Goal: Task Accomplishment & Management: Use online tool/utility

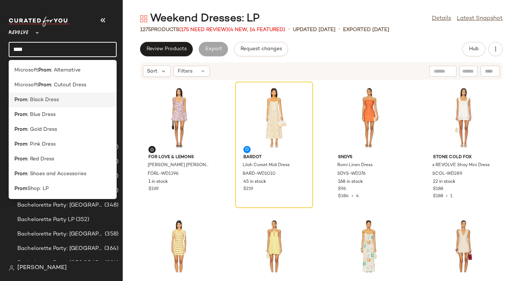
type input "****"
click at [48, 98] on span ": Black Dress" at bounding box center [42, 100] width 31 height 8
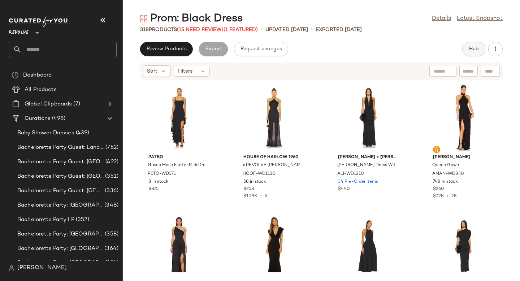
click at [472, 52] on button "Hub" at bounding box center [474, 49] width 23 height 14
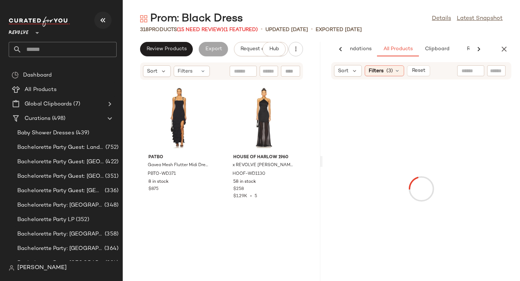
click at [106, 20] on icon "button" at bounding box center [103, 20] width 9 height 9
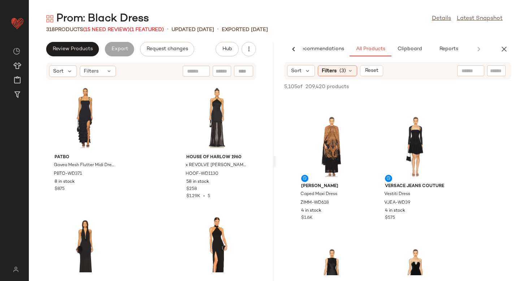
scroll to position [256, 0]
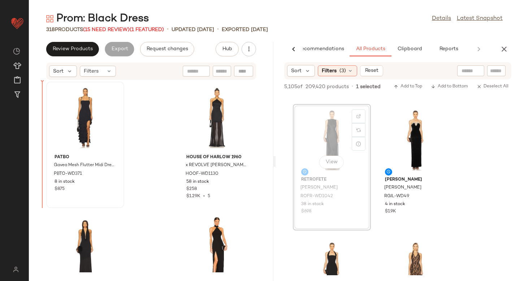
drag, startPoint x: 326, startPoint y: 126, endPoint x: 63, endPoint y: 131, distance: 263.1
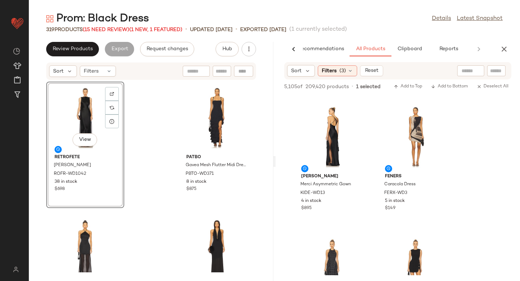
scroll to position [1292, 0]
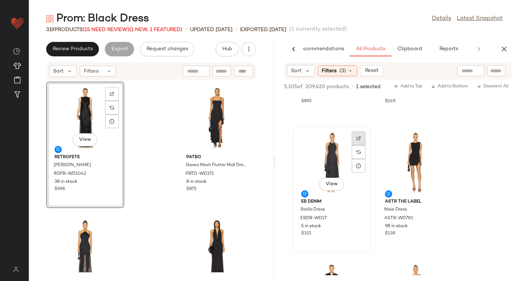
click at [358, 145] on div at bounding box center [359, 152] width 14 height 14
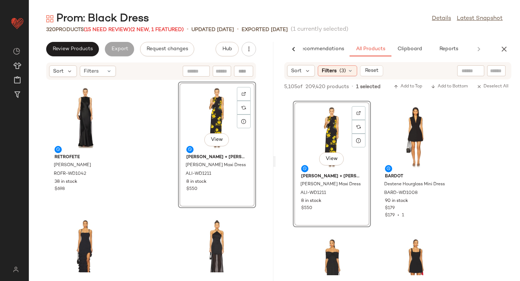
scroll to position [2383, 0]
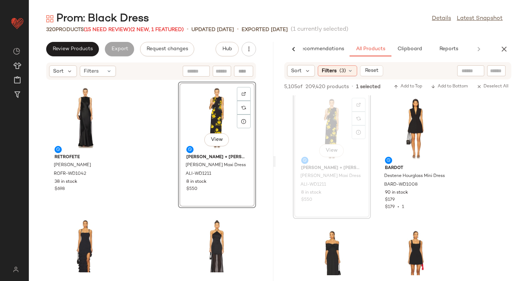
click at [207, 121] on div "View" at bounding box center [217, 117] width 73 height 67
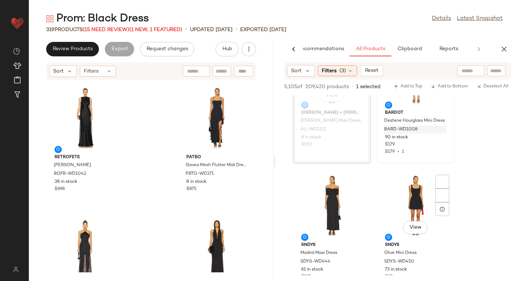
scroll to position [2485, 0]
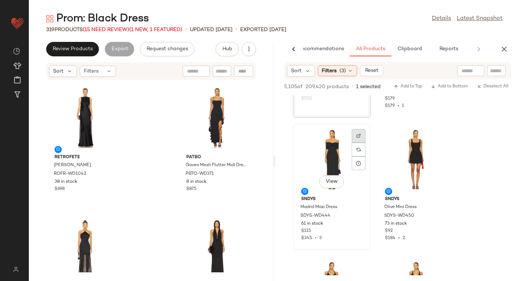
click at [359, 143] on div at bounding box center [359, 150] width 14 height 14
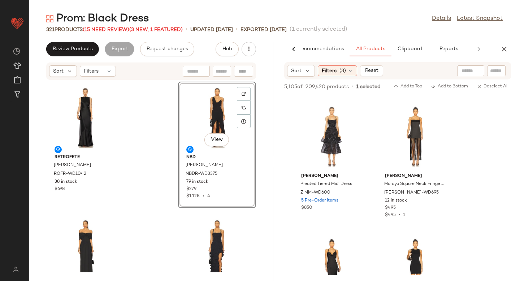
scroll to position [4227, 0]
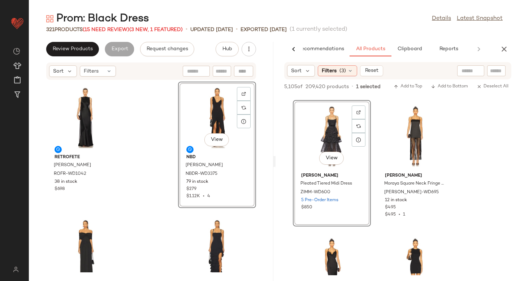
click at [257, 138] on div "retrofete Julia Dress ROFR-WD1042 38 in stock $698 View NBD Kathleen Gown NBDR-…" at bounding box center [151, 176] width 245 height 192
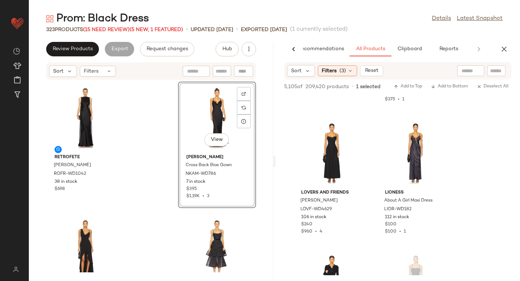
scroll to position [5005, 0]
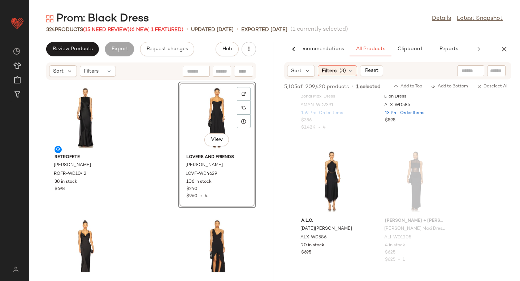
scroll to position [7513, 0]
click at [360, 163] on div at bounding box center [359, 170] width 14 height 14
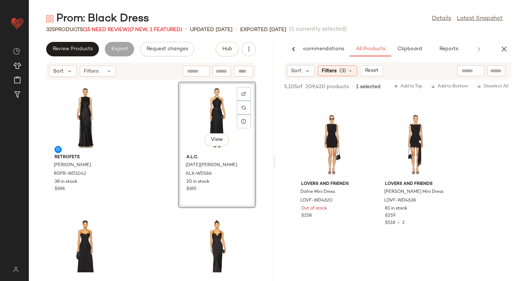
scroll to position [9625, 0]
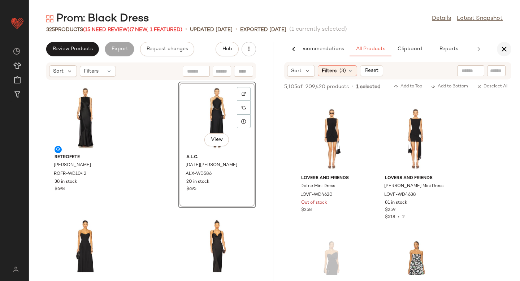
click at [504, 50] on icon "button" at bounding box center [504, 49] width 9 height 9
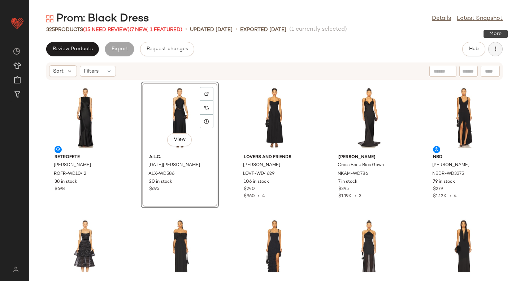
click at [498, 55] on button "button" at bounding box center [496, 49] width 14 height 14
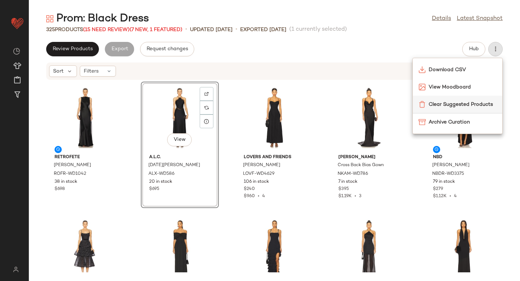
click at [474, 99] on div "Clear Suggested Products" at bounding box center [458, 104] width 90 height 17
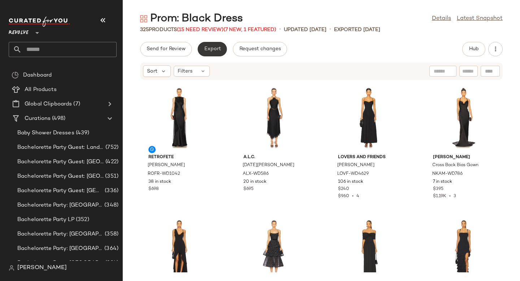
click at [210, 51] on span "Export" at bounding box center [212, 49] width 17 height 6
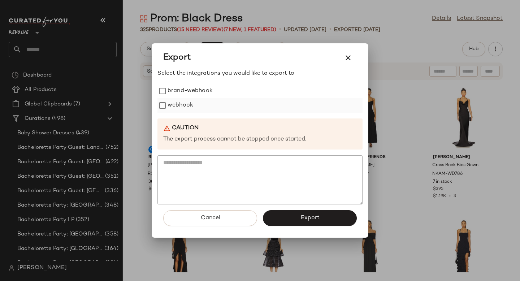
click at [178, 100] on label "webhook" at bounding box center [181, 105] width 26 height 14
click at [336, 213] on button "Export" at bounding box center [310, 218] width 94 height 16
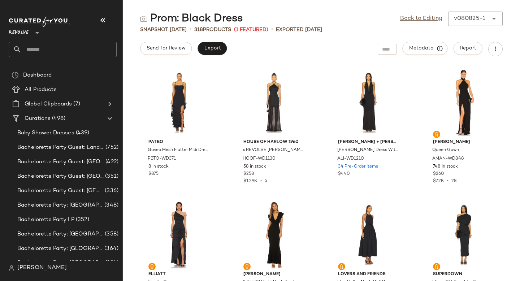
click at [324, 59] on div "Prom: Black Dress Back to Editing v080825-1 ****** Snapshot Aug 8th • 318 Produ…" at bounding box center [321, 147] width 397 height 270
click at [65, 43] on input "text" at bounding box center [69, 49] width 95 height 15
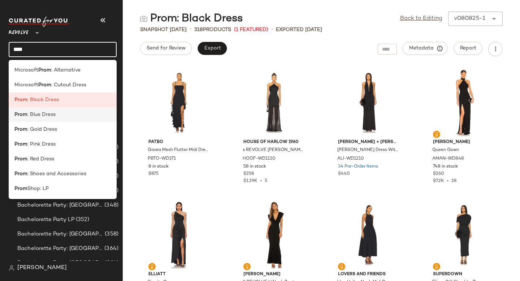
type input "****"
click at [55, 113] on span ": Blue Dress" at bounding box center [41, 115] width 28 height 8
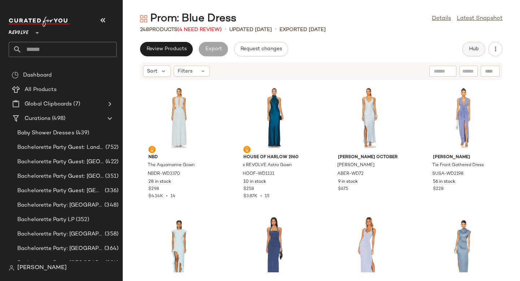
click at [474, 47] on span "Hub" at bounding box center [474, 49] width 10 height 6
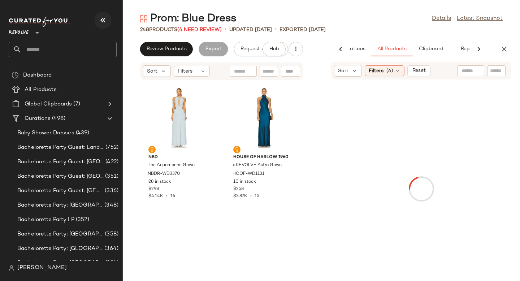
click at [102, 21] on icon "button" at bounding box center [103, 20] width 9 height 9
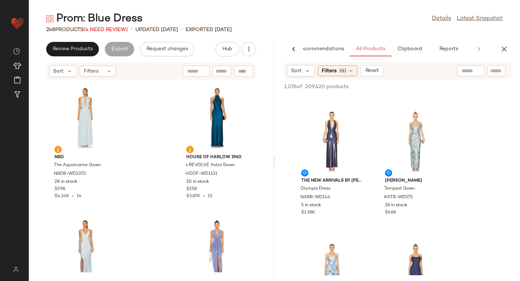
scroll to position [123, 0]
click at [413, 132] on div "View" at bounding box center [415, 140] width 73 height 67
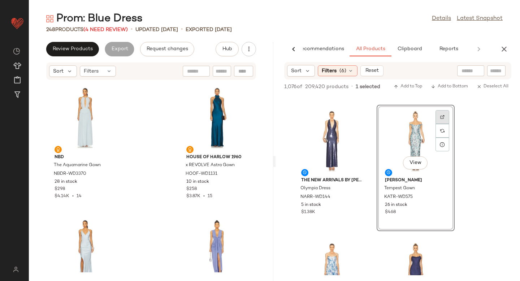
click at [446, 124] on div at bounding box center [443, 131] width 14 height 14
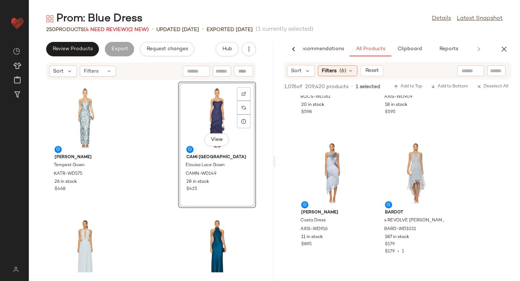
scroll to position [754, 0]
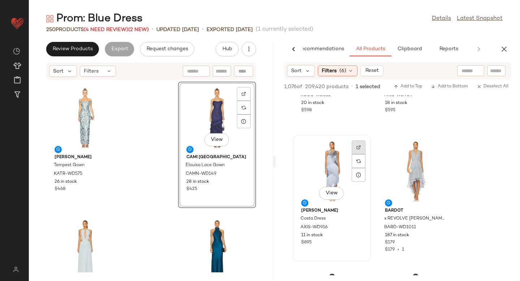
click at [355, 154] on div at bounding box center [359, 161] width 14 height 14
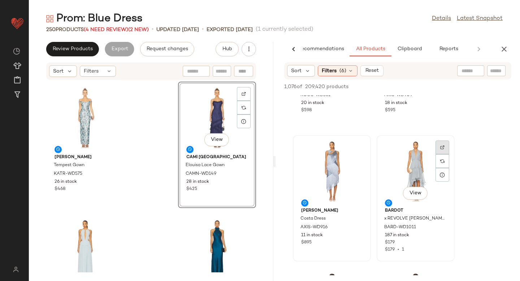
click at [439, 154] on div at bounding box center [443, 161] width 14 height 14
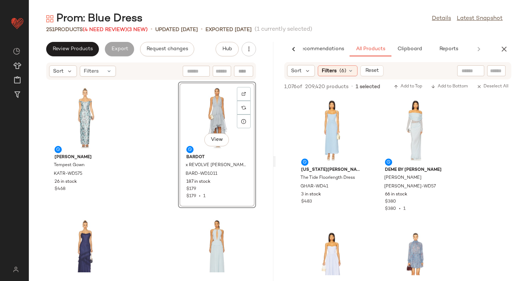
scroll to position [1190, 0]
click at [441, 108] on img at bounding box center [442, 108] width 4 height 4
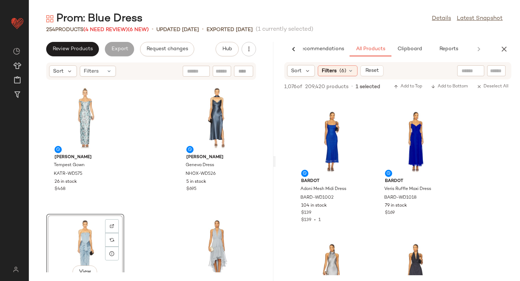
scroll to position [2105, 0]
click at [437, 126] on div at bounding box center [443, 133] width 14 height 14
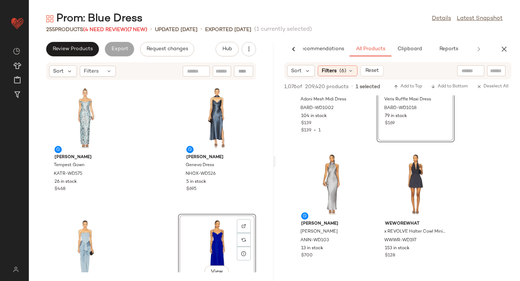
scroll to position [2213, 0]
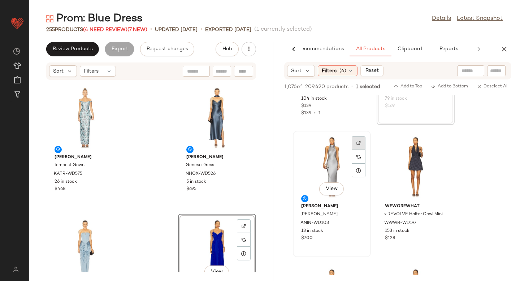
click at [365, 150] on div at bounding box center [359, 157] width 14 height 14
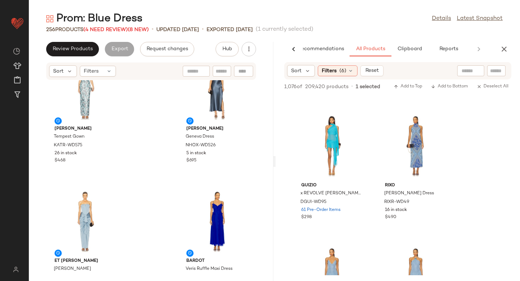
scroll to position [4422, 0]
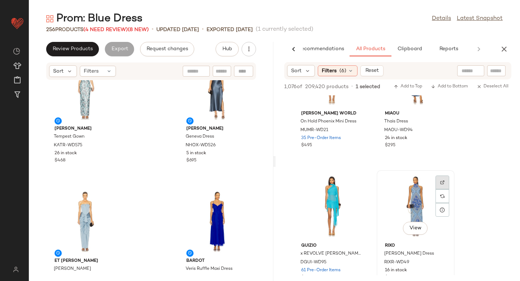
click at [444, 183] on img at bounding box center [442, 182] width 4 height 4
click at [503, 49] on icon "button" at bounding box center [504, 49] width 9 height 9
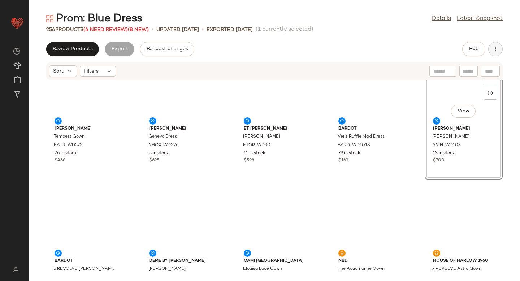
scroll to position [0, 0]
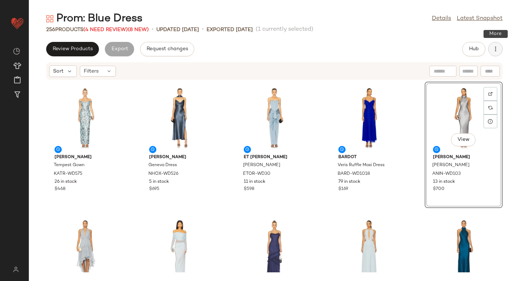
click at [495, 46] on icon "button" at bounding box center [495, 49] width 7 height 7
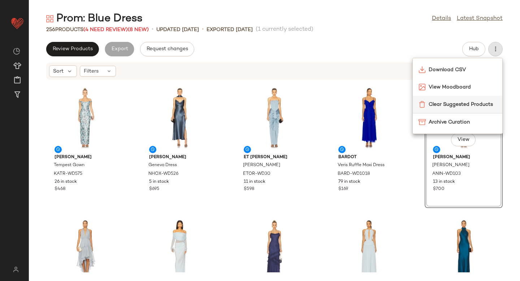
click at [455, 103] on span "Clear Suggested Products" at bounding box center [463, 105] width 68 height 8
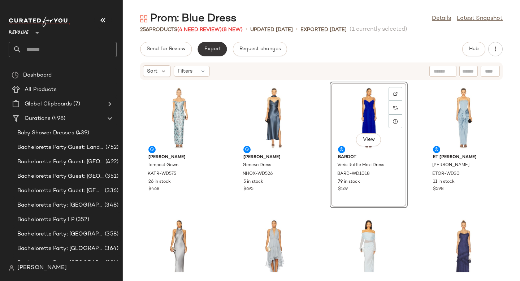
click at [216, 53] on button "Export" at bounding box center [212, 49] width 29 height 14
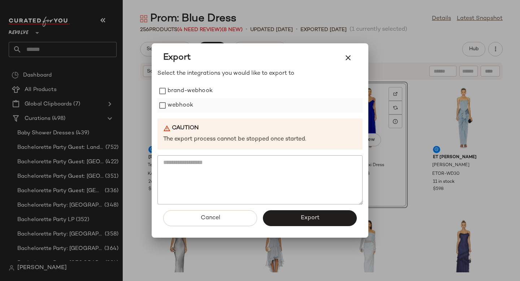
click at [179, 107] on label "webhook" at bounding box center [181, 105] width 26 height 14
click at [296, 220] on button "Export" at bounding box center [310, 218] width 94 height 16
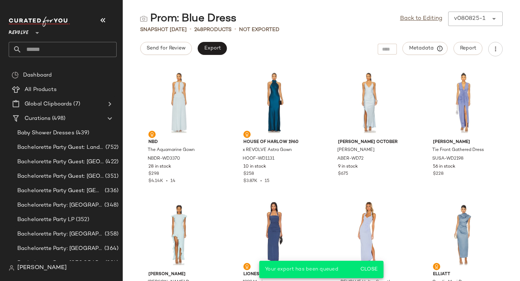
click at [86, 53] on input "text" at bounding box center [69, 49] width 95 height 15
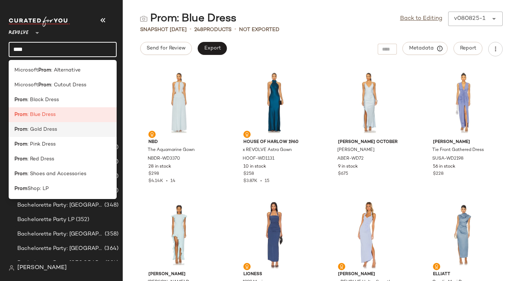
type input "****"
click at [50, 152] on div "Prom : Gold Dress" at bounding box center [63, 159] width 108 height 15
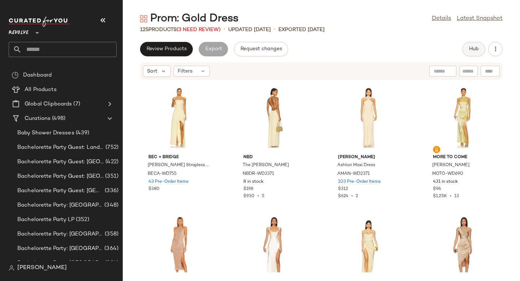
click at [464, 50] on button "Hub" at bounding box center [474, 49] width 23 height 14
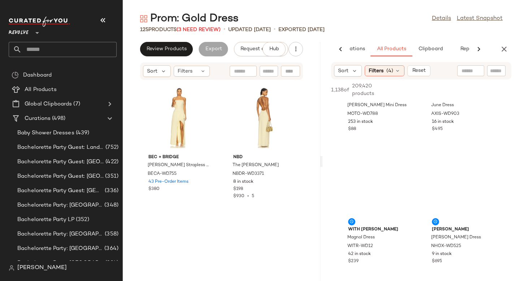
scroll to position [228, 0]
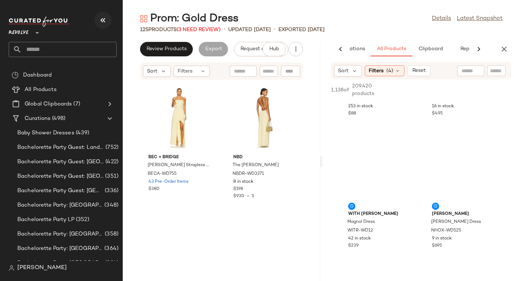
click at [104, 20] on icon "button" at bounding box center [103, 20] width 9 height 9
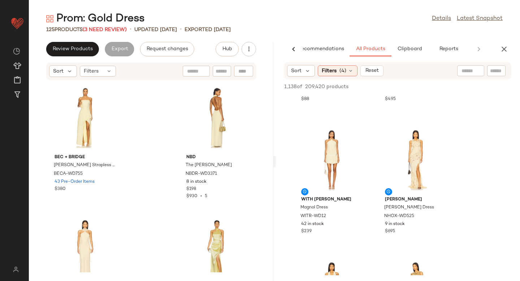
scroll to position [236, 0]
click at [439, 143] on div at bounding box center [443, 150] width 14 height 14
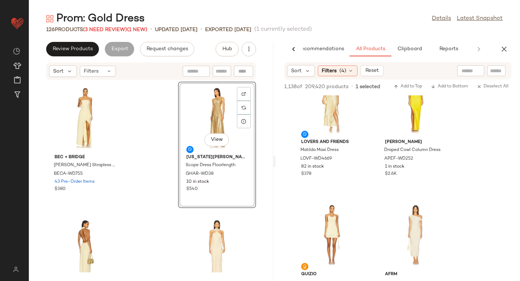
scroll to position [625, 0]
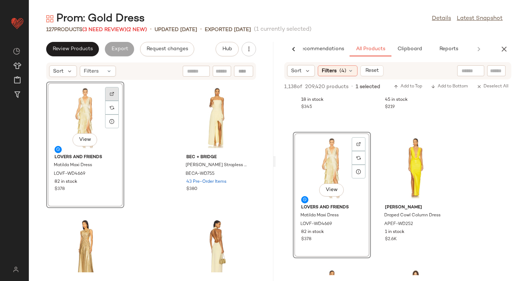
click at [108, 101] on div at bounding box center [112, 108] width 14 height 14
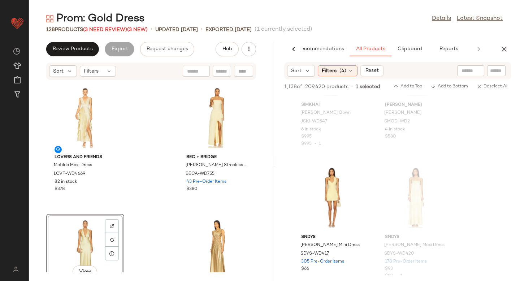
scroll to position [5910, 0]
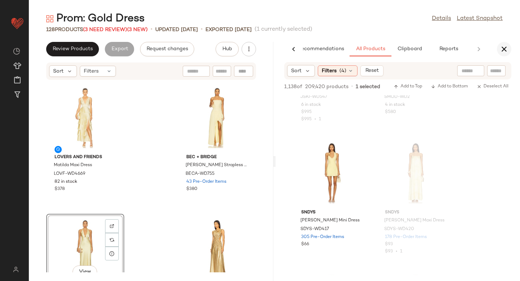
click at [508, 48] on icon "button" at bounding box center [504, 49] width 9 height 9
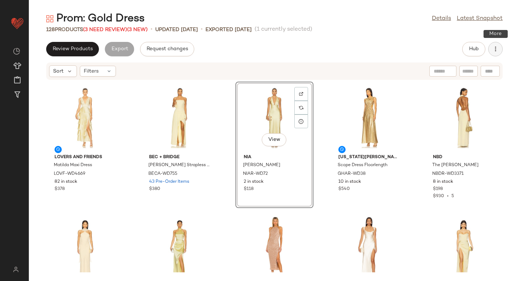
click at [499, 47] on icon "button" at bounding box center [495, 49] width 7 height 7
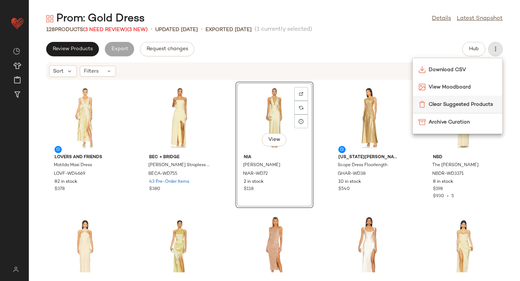
click at [472, 103] on span "Clear Suggested Products" at bounding box center [463, 105] width 68 height 8
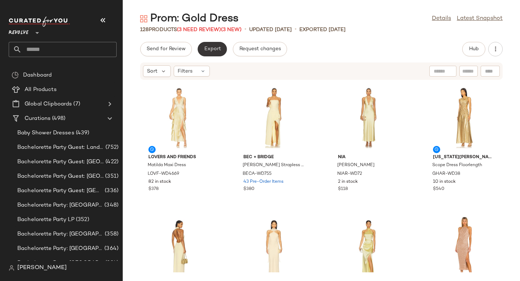
click at [205, 48] on span "Export" at bounding box center [212, 49] width 17 height 6
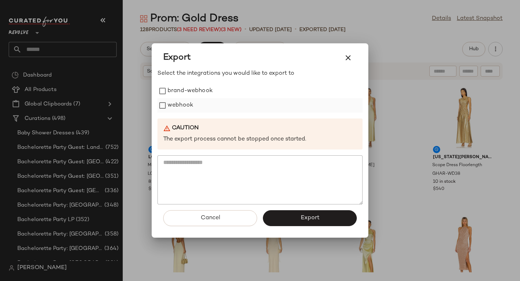
click at [174, 106] on label "webhook" at bounding box center [181, 105] width 26 height 14
click at [303, 218] on span "Export" at bounding box center [309, 218] width 19 height 7
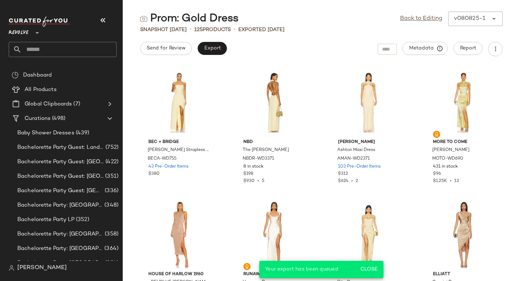
click at [65, 47] on input "text" at bounding box center [69, 49] width 95 height 15
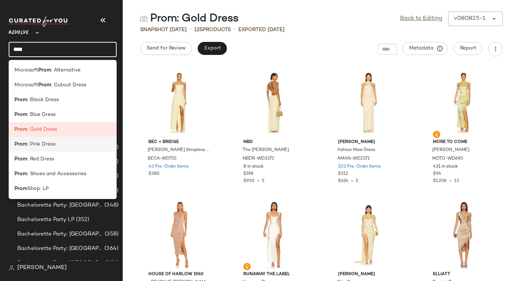
type input "****"
click at [56, 146] on div "Prom : Pink Dress" at bounding box center [62, 145] width 96 height 8
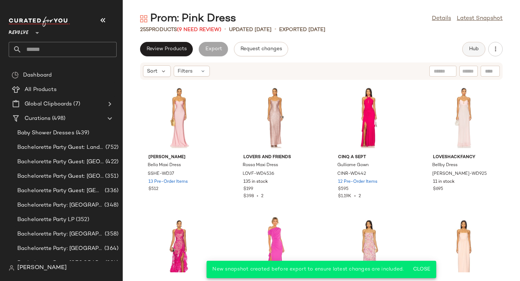
click at [479, 51] on span "Hub" at bounding box center [474, 49] width 10 height 6
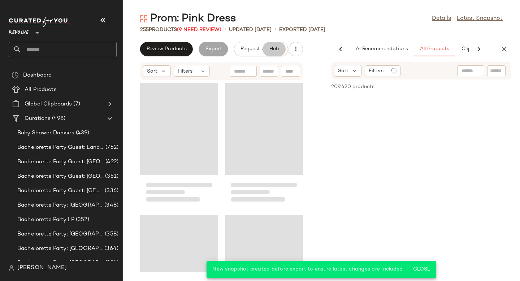
scroll to position [0, 43]
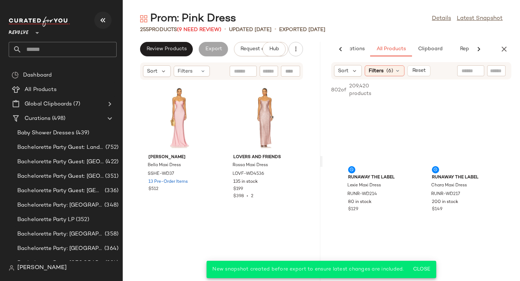
click at [102, 19] on icon "button" at bounding box center [103, 20] width 9 height 9
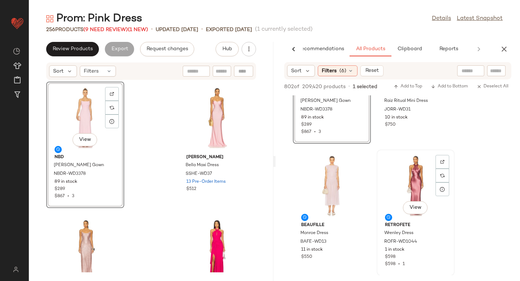
scroll to position [614, 0]
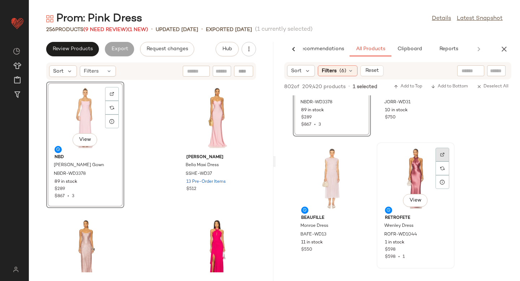
click at [439, 162] on div at bounding box center [443, 169] width 14 height 14
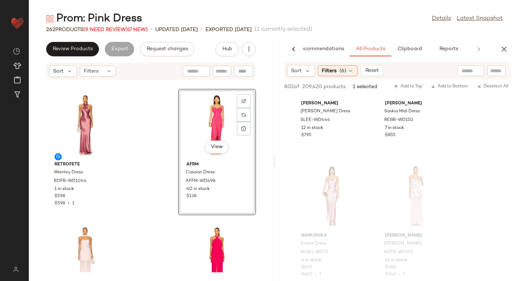
scroll to position [5895, 0]
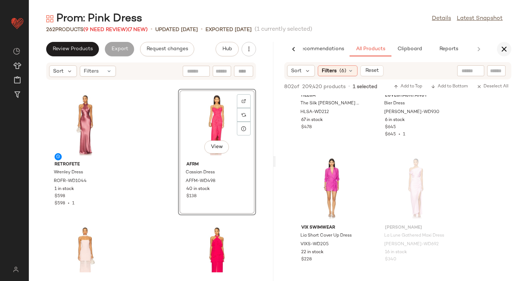
click at [502, 51] on icon "button" at bounding box center [504, 49] width 9 height 9
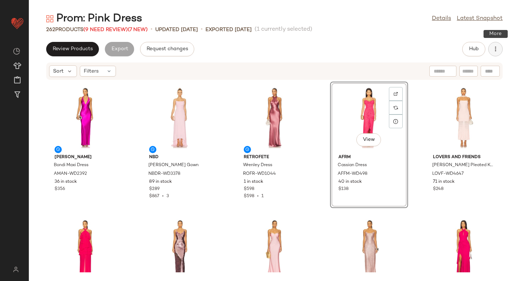
click at [500, 47] on button "button" at bounding box center [496, 49] width 14 height 14
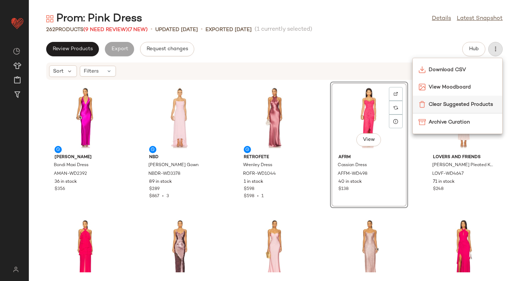
click at [467, 102] on span "Clear Suggested Products" at bounding box center [463, 105] width 68 height 8
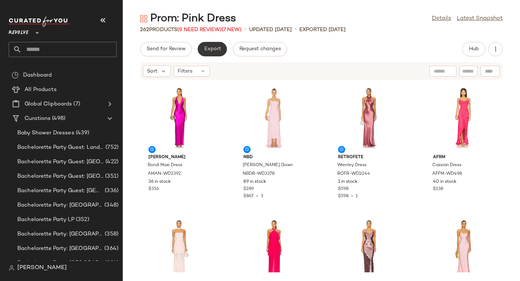
click at [209, 50] on span "Export" at bounding box center [212, 49] width 17 height 6
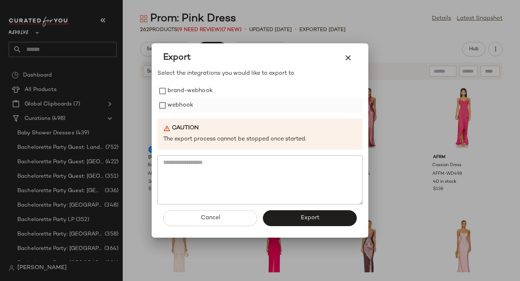
click at [188, 102] on label "webhook" at bounding box center [181, 105] width 26 height 14
click at [287, 214] on button "Export" at bounding box center [310, 218] width 94 height 16
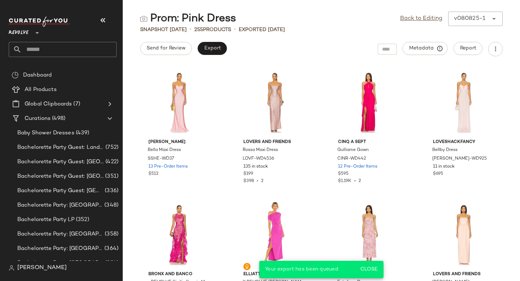
click at [51, 47] on input "text" at bounding box center [69, 49] width 95 height 15
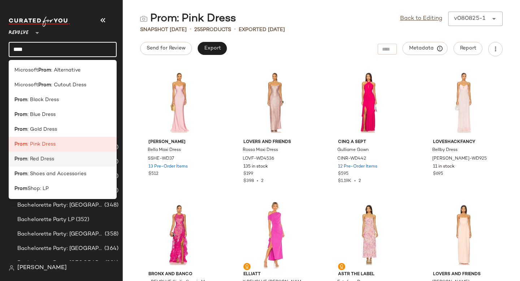
type input "****"
click at [40, 160] on span ": Red Dress" at bounding box center [40, 159] width 27 height 8
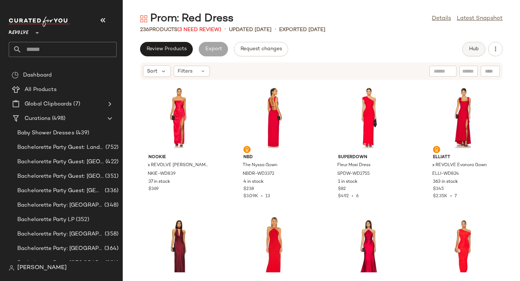
click at [476, 56] on button "Hub" at bounding box center [474, 49] width 23 height 14
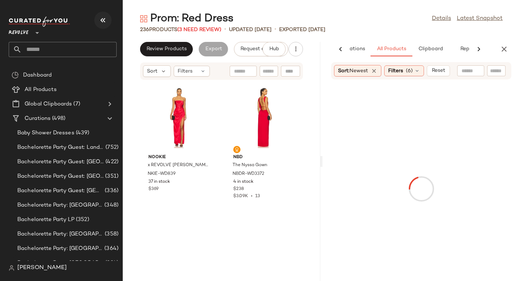
click at [104, 19] on icon "button" at bounding box center [103, 20] width 9 height 9
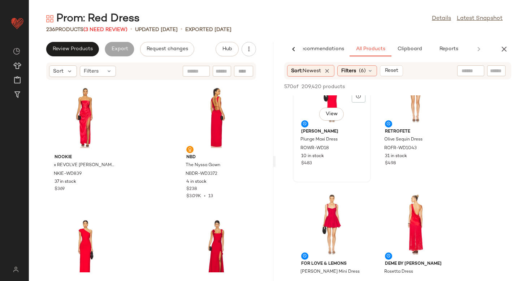
scroll to position [218, 0]
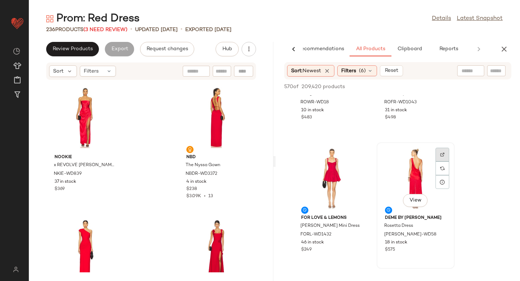
click at [438, 162] on div at bounding box center [443, 169] width 14 height 14
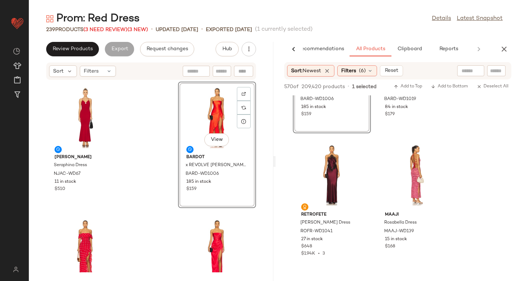
scroll to position [1285, 0]
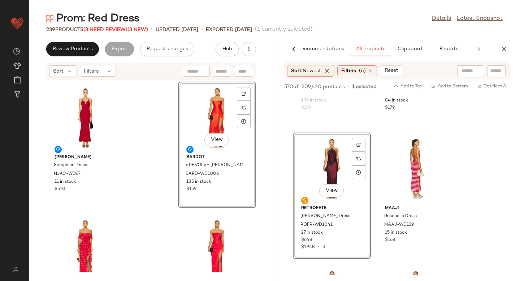
drag, startPoint x: 331, startPoint y: 164, endPoint x: 162, endPoint y: 158, distance: 169.2
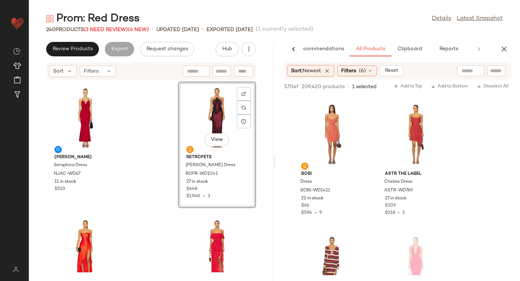
scroll to position [4094, 0]
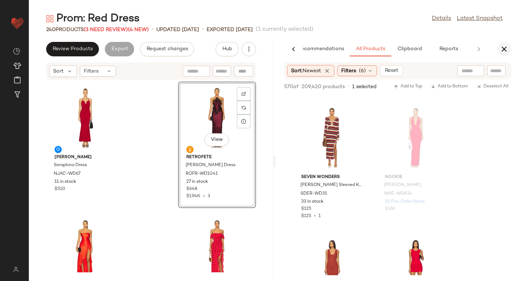
click at [508, 48] on icon "button" at bounding box center [504, 49] width 9 height 9
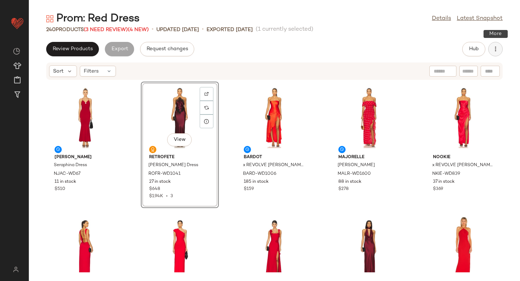
click at [500, 47] on button "button" at bounding box center [496, 49] width 14 height 14
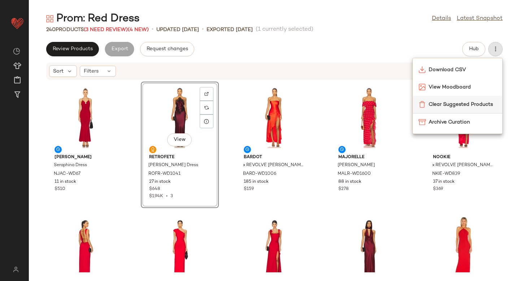
click at [438, 103] on span "Clear Suggested Products" at bounding box center [463, 105] width 68 height 8
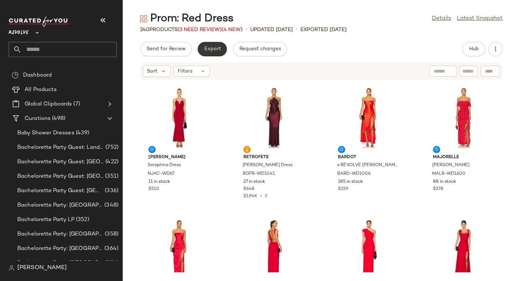
click at [212, 49] on span "Export" at bounding box center [212, 49] width 17 height 6
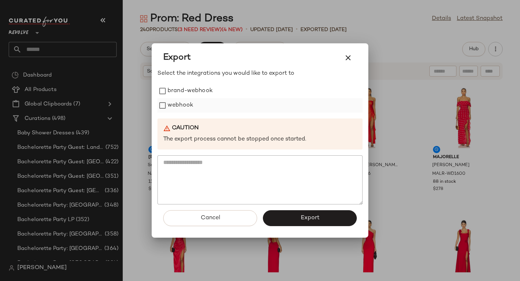
click at [179, 101] on label "webhook" at bounding box center [181, 105] width 26 height 14
click at [288, 224] on button "Export" at bounding box center [310, 218] width 94 height 16
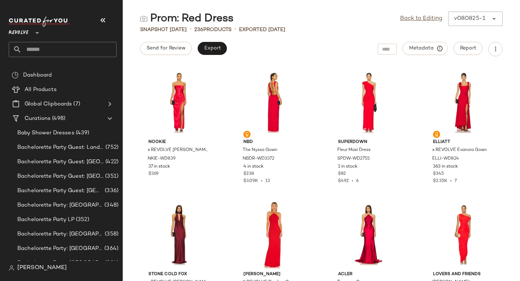
click at [34, 49] on input "text" at bounding box center [69, 49] width 95 height 15
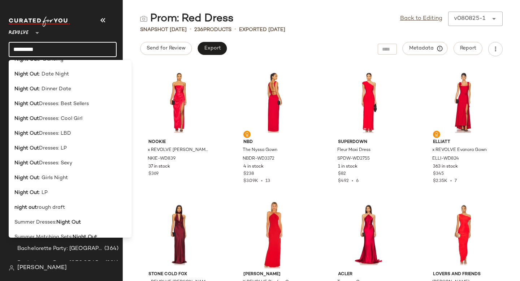
scroll to position [132, 0]
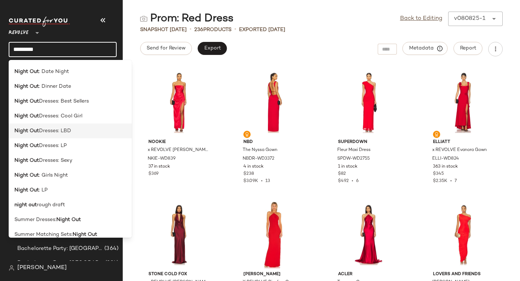
type input "*********"
click at [31, 153] on div "Night Out Dresses: LBD" at bounding box center [70, 160] width 123 height 15
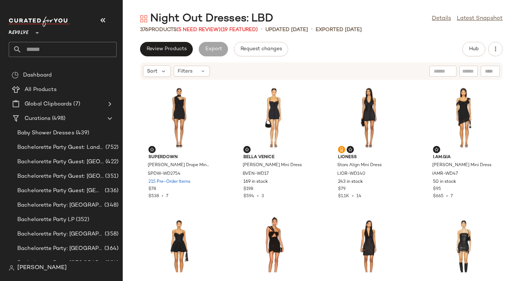
click at [339, 80] on div "Sort Filters" at bounding box center [321, 71] width 397 height 18
click at [101, 20] on icon "button" at bounding box center [103, 20] width 9 height 9
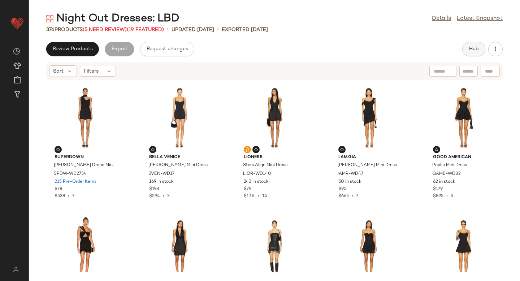
click at [478, 51] on span "Hub" at bounding box center [474, 49] width 10 height 6
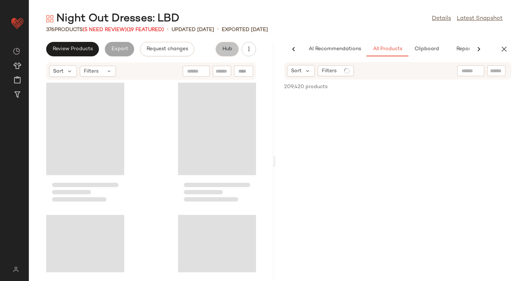
scroll to position [0, 17]
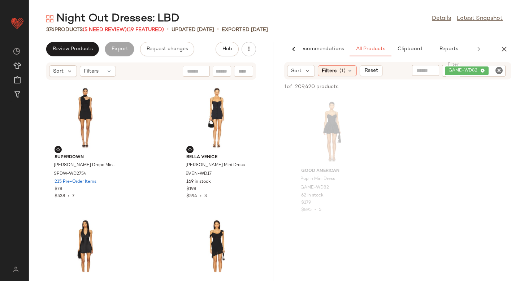
click at [501, 70] on icon "Clear Filter" at bounding box center [499, 70] width 9 height 9
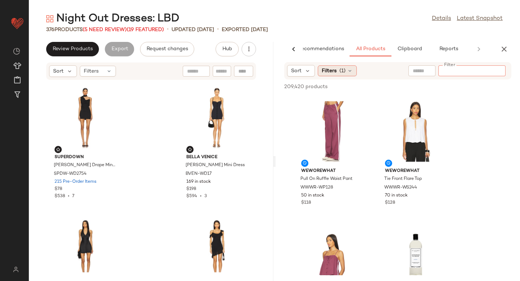
click at [351, 74] on div "Filters (1)" at bounding box center [337, 70] width 39 height 11
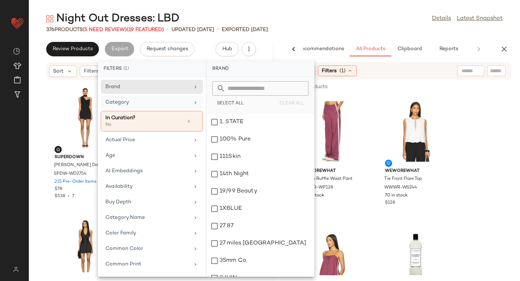
click at [147, 102] on div "Category" at bounding box center [148, 103] width 84 height 8
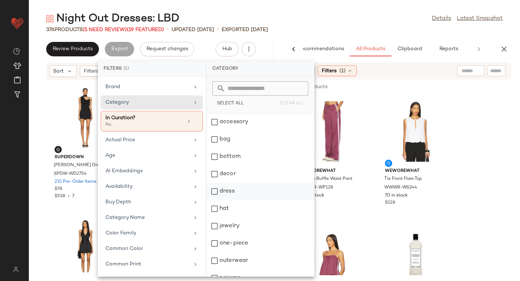
click at [214, 200] on div "dress" at bounding box center [261, 208] width 108 height 17
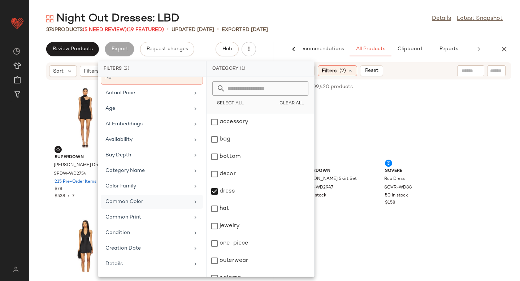
scroll to position [65, 0]
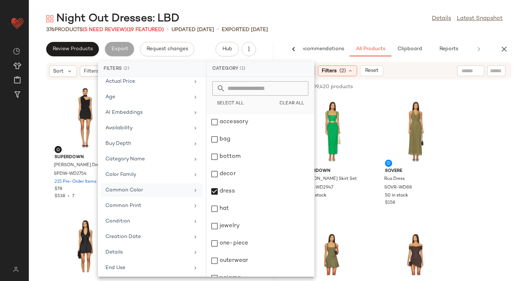
click at [135, 192] on div "Common Color" at bounding box center [148, 190] width 84 height 8
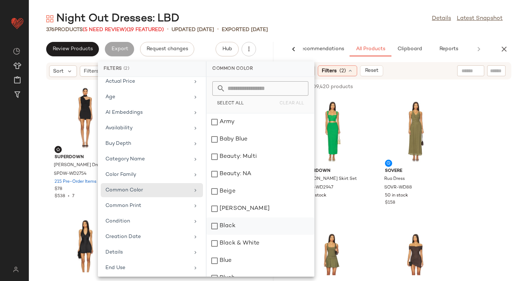
click at [216, 228] on div "Black" at bounding box center [261, 226] width 108 height 17
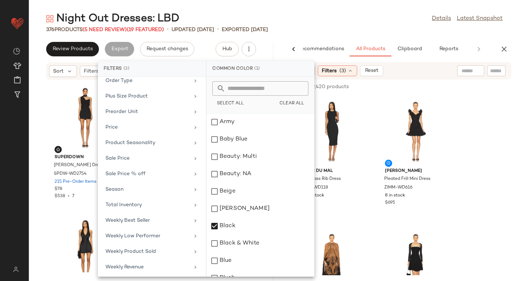
scroll to position [354, 0]
click at [149, 158] on div "Sale Price" at bounding box center [148, 157] width 84 height 8
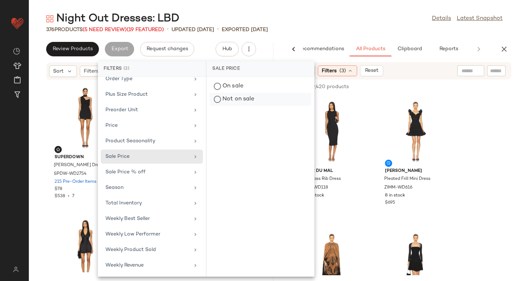
click at [216, 102] on div "Not on sale" at bounding box center [261, 99] width 102 height 13
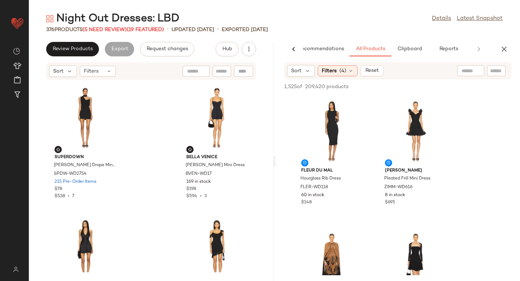
scroll to position [0, 0]
click at [444, 115] on div at bounding box center [443, 122] width 14 height 14
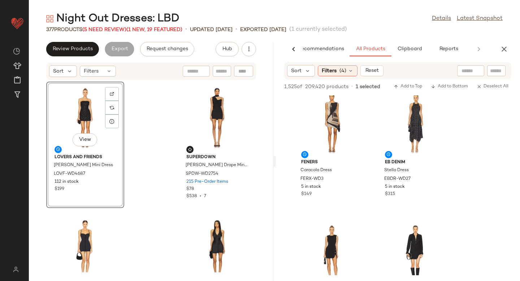
scroll to position [1271, 0]
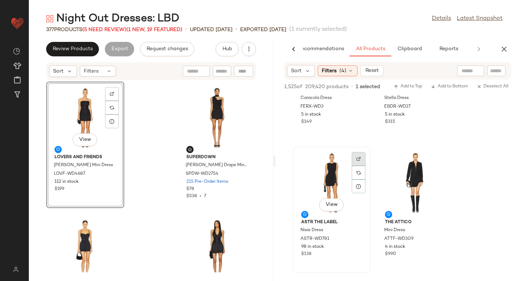
click at [356, 166] on div at bounding box center [359, 173] width 14 height 14
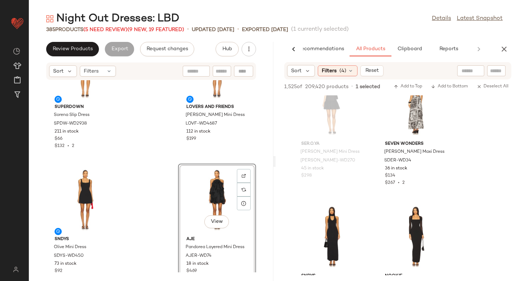
scroll to position [6040, 0]
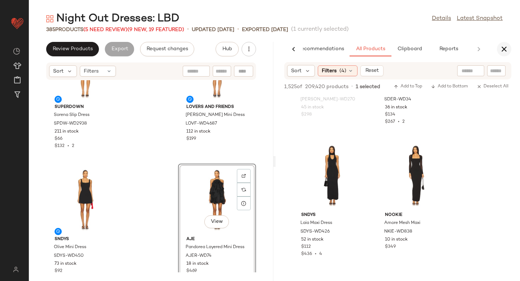
click at [506, 48] on icon "button" at bounding box center [504, 49] width 9 height 9
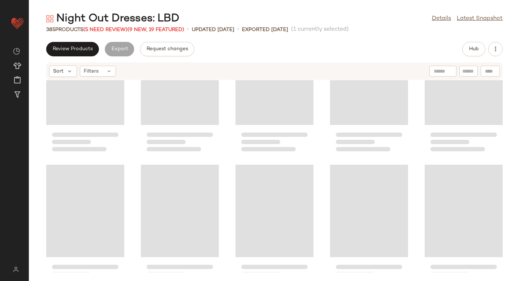
scroll to position [0, 0]
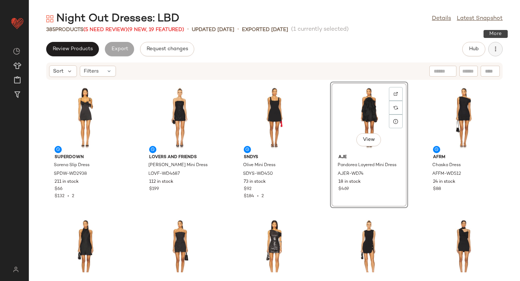
click at [493, 55] on button "button" at bounding box center [496, 49] width 14 height 14
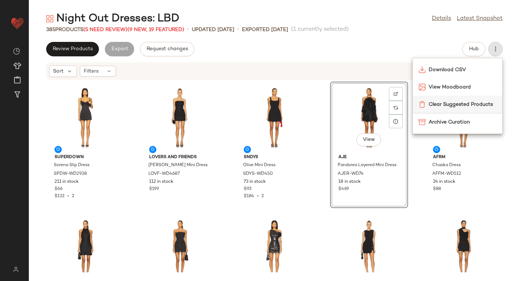
click at [459, 106] on span "Clear Suggested Products" at bounding box center [463, 105] width 68 height 8
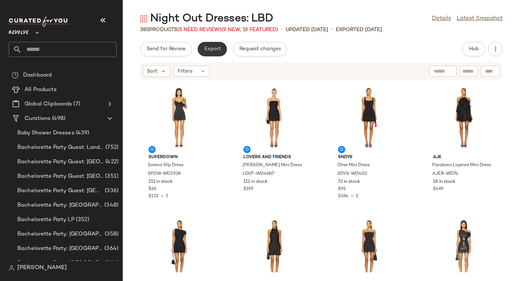
click at [215, 49] on span "Export" at bounding box center [212, 49] width 17 height 6
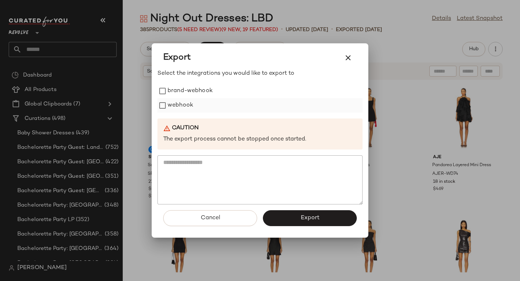
click at [177, 105] on label "webhook" at bounding box center [181, 105] width 26 height 14
click at [288, 224] on button "Export" at bounding box center [310, 218] width 94 height 16
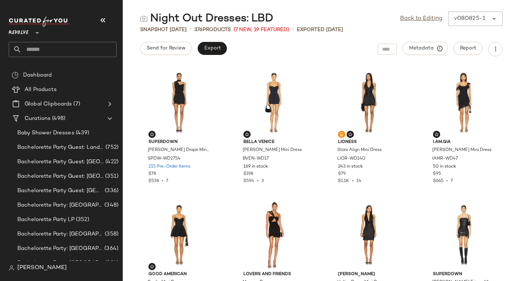
click at [74, 50] on input "text" at bounding box center [69, 49] width 95 height 15
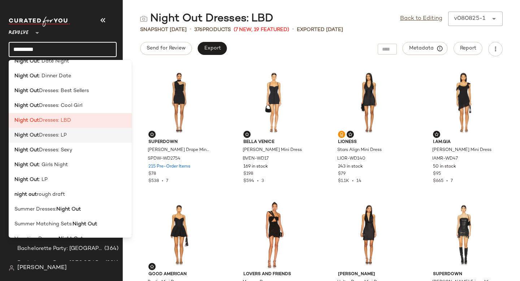
scroll to position [141, 0]
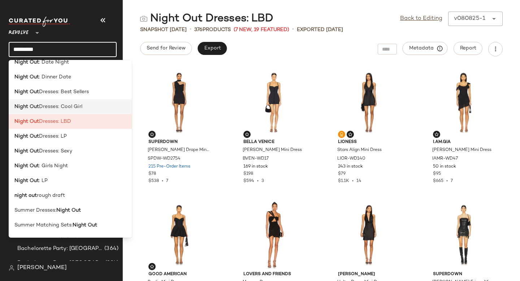
type input "*********"
click at [42, 108] on span "Dresses: Cool Girl" at bounding box center [60, 107] width 43 height 8
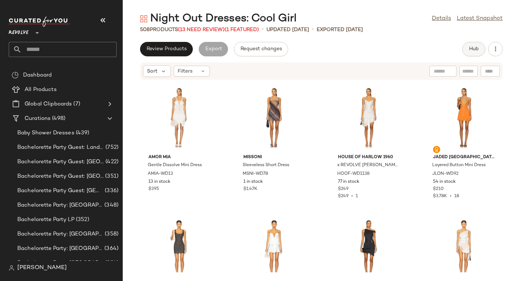
click at [468, 46] on button "Hub" at bounding box center [474, 49] width 23 height 14
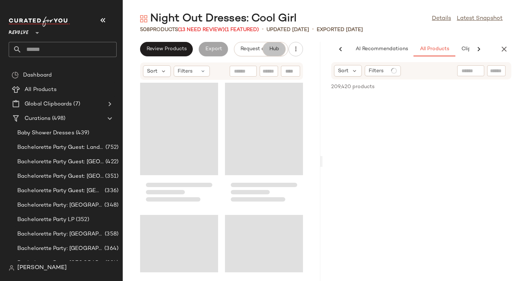
scroll to position [0, 43]
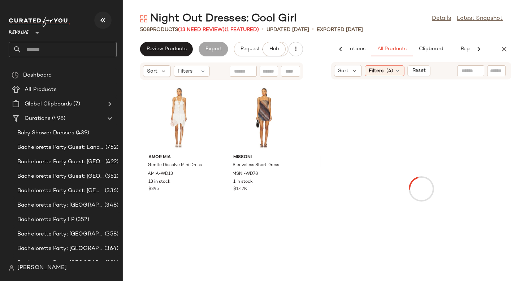
click at [109, 19] on button "button" at bounding box center [102, 20] width 17 height 17
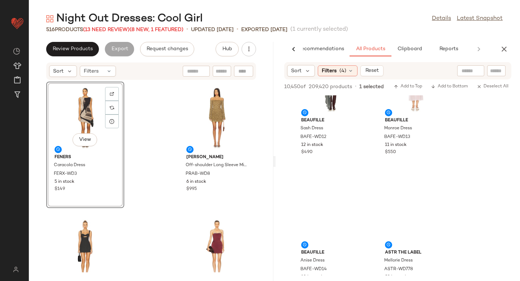
scroll to position [7618, 0]
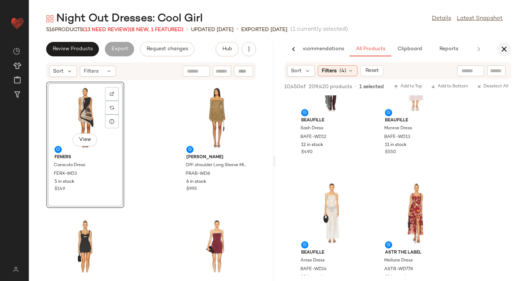
click at [505, 46] on icon "button" at bounding box center [504, 49] width 9 height 9
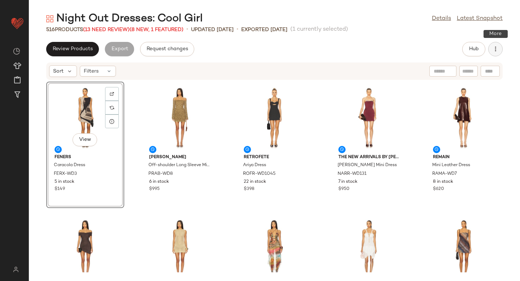
click at [501, 47] on button "button" at bounding box center [496, 49] width 14 height 14
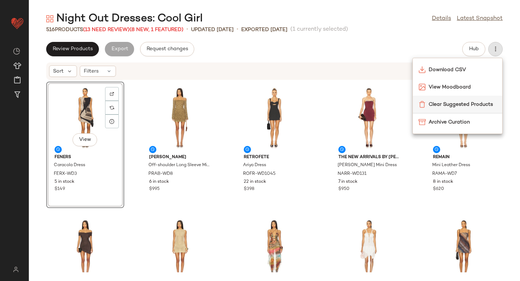
click at [463, 110] on div "Clear Suggested Products" at bounding box center [458, 104] width 90 height 17
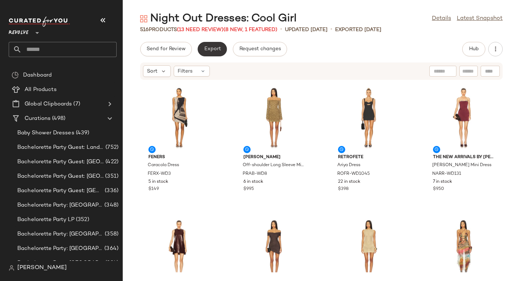
click at [213, 49] on span "Export" at bounding box center [212, 49] width 17 height 6
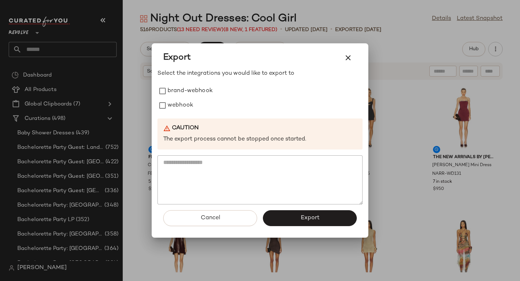
click at [178, 115] on div "Select the integrations you would like to export to brand-webhook webhook Cauti…" at bounding box center [260, 136] width 205 height 135
click at [172, 107] on label "webhook" at bounding box center [181, 105] width 26 height 14
click at [298, 221] on button "Export" at bounding box center [310, 218] width 94 height 16
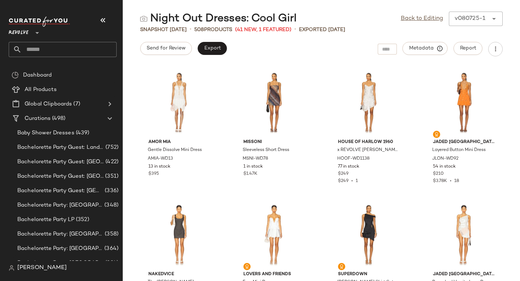
click at [60, 48] on input "text" at bounding box center [69, 49] width 95 height 15
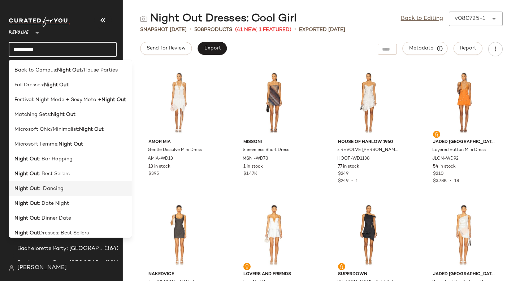
type input "*********"
click at [53, 190] on span ": Dancing" at bounding box center [51, 189] width 25 height 8
